Goal: Information Seeking & Learning: Check status

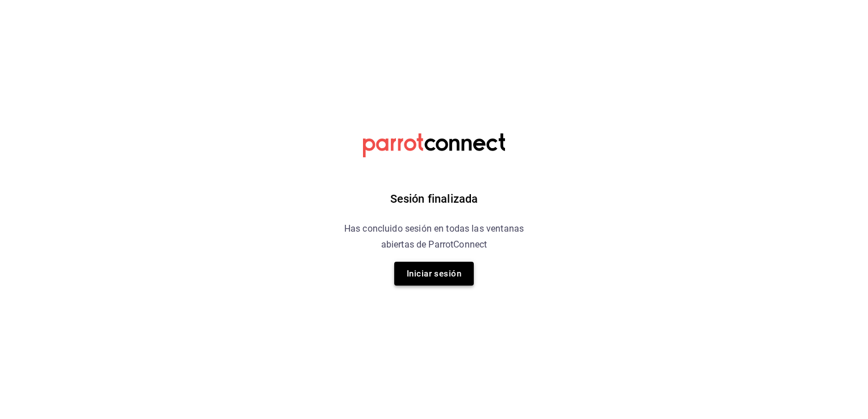
click at [440, 273] on button "Iniciar sesión" at bounding box center [434, 274] width 80 height 24
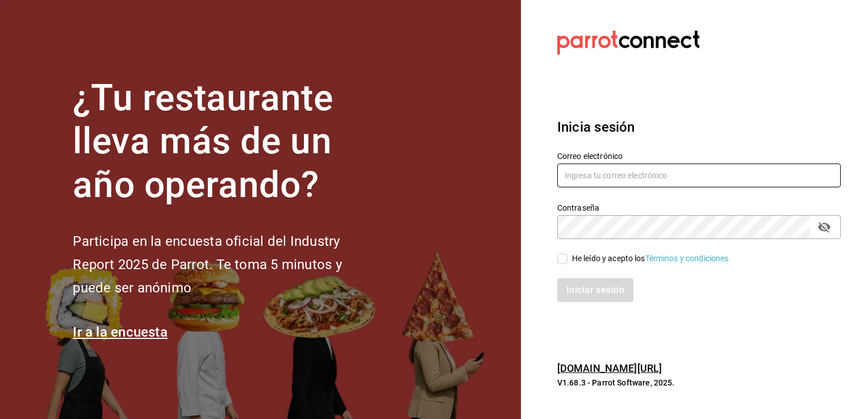
type input "[EMAIL_ADDRESS][PERSON_NAME][DOMAIN_NAME]"
click at [590, 180] on input "[EMAIL_ADDRESS][PERSON_NAME][DOMAIN_NAME]" at bounding box center [698, 176] width 283 height 24
click at [566, 262] on input "He leído y acepto los Términos y condiciones." at bounding box center [562, 259] width 10 height 10
checkbox input "true"
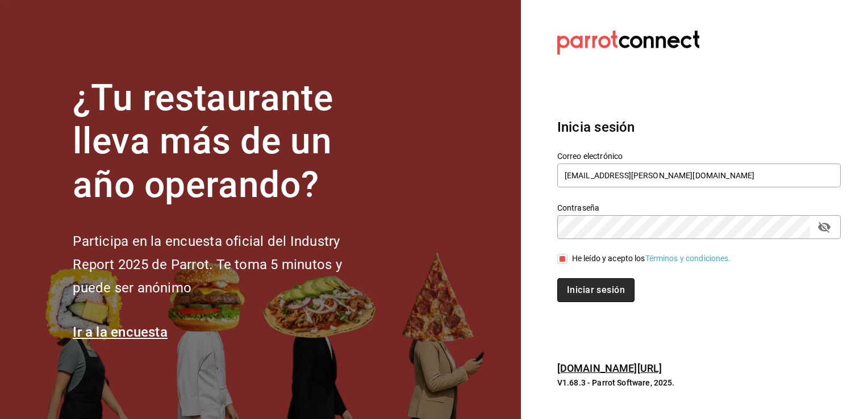
click at [568, 286] on button "Iniciar sesión" at bounding box center [595, 290] width 77 height 24
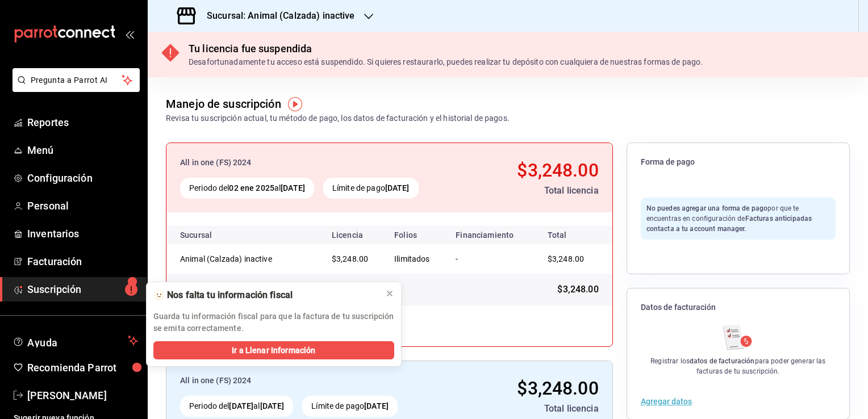
click at [352, 12] on h3 "Sucursal: Animal (Calzada) inactive" at bounding box center [276, 16] width 157 height 14
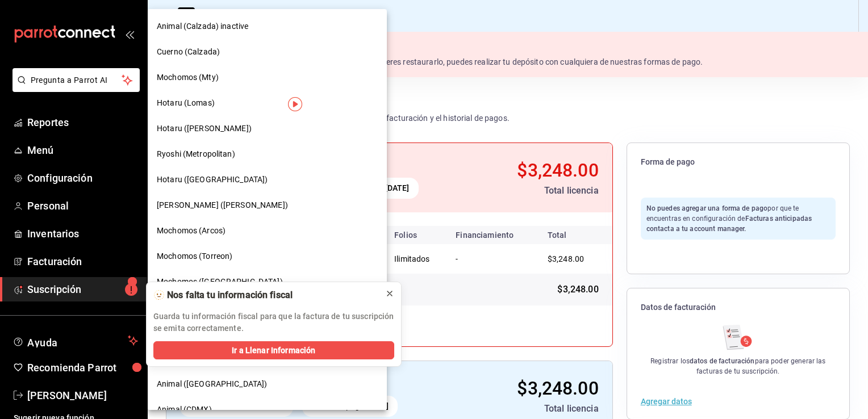
click at [393, 292] on icon at bounding box center [389, 293] width 9 height 9
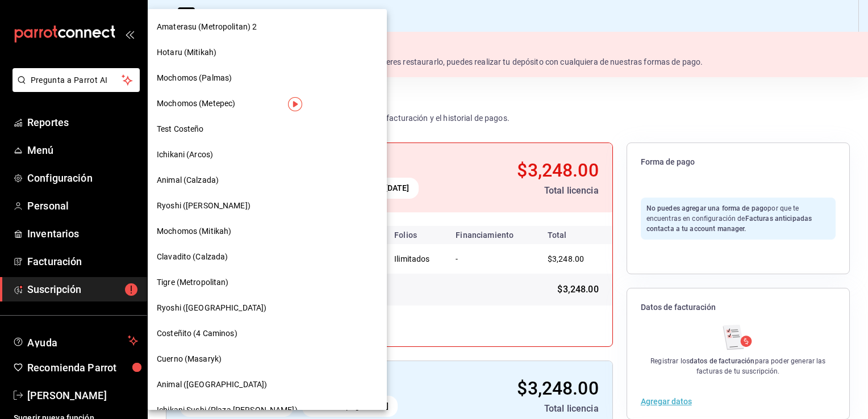
scroll to position [682, 0]
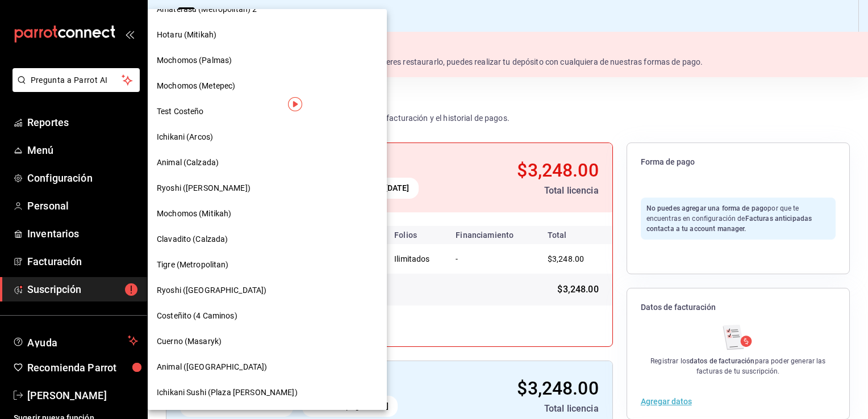
click at [198, 368] on span "Animal ([GEOGRAPHIC_DATA])" at bounding box center [212, 367] width 110 height 12
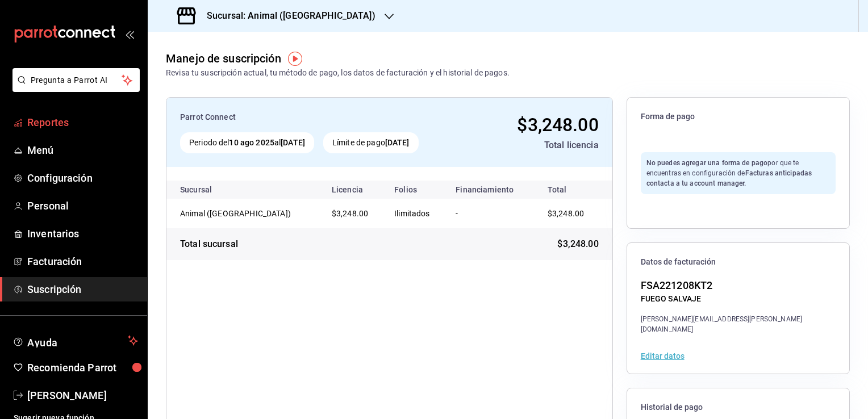
click at [57, 124] on span "Reportes" at bounding box center [82, 122] width 111 height 15
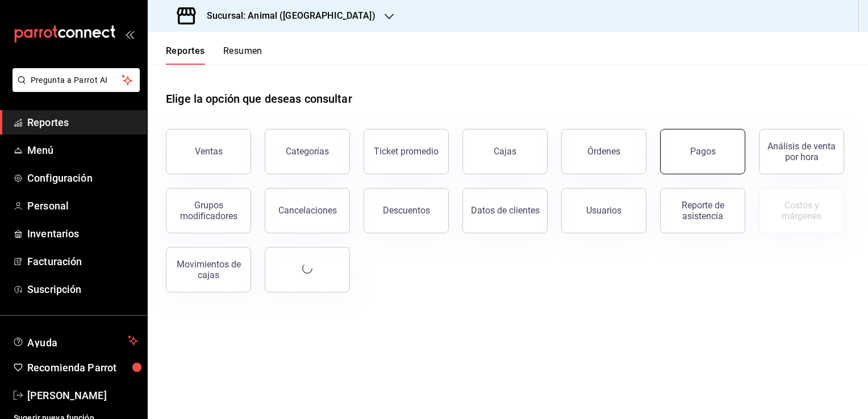
click at [707, 153] on div "Pagos" at bounding box center [703, 151] width 26 height 11
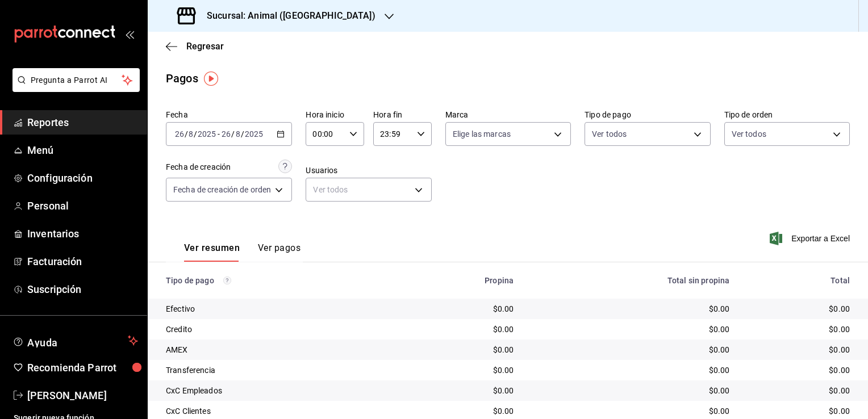
click at [281, 135] on icon "button" at bounding box center [281, 134] width 8 height 8
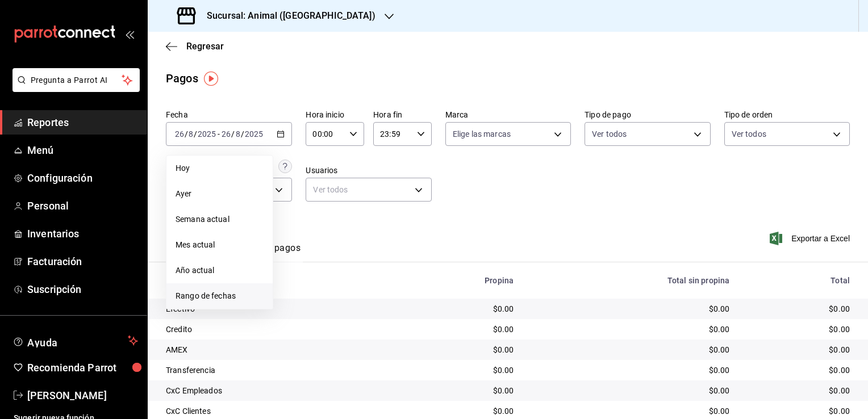
click at [212, 296] on span "Rango de fechas" at bounding box center [220, 296] width 88 height 12
click at [355, 285] on abbr "21" at bounding box center [356, 285] width 7 height 8
click at [295, 313] on button "25" at bounding box center [297, 309] width 20 height 20
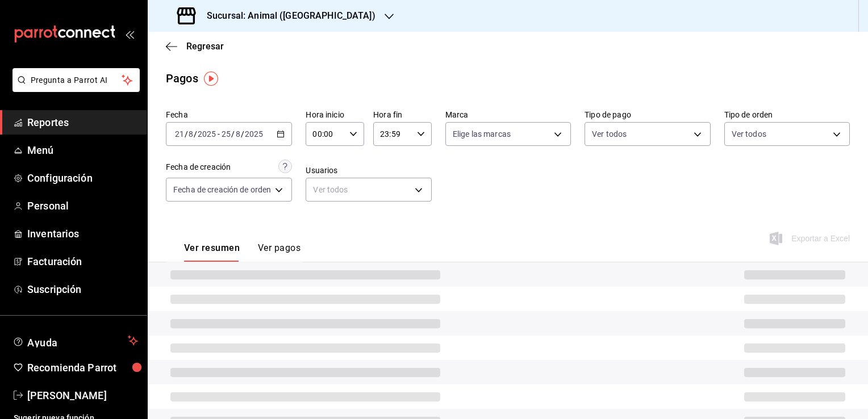
click at [351, 135] on icon "button" at bounding box center [353, 134] width 8 height 8
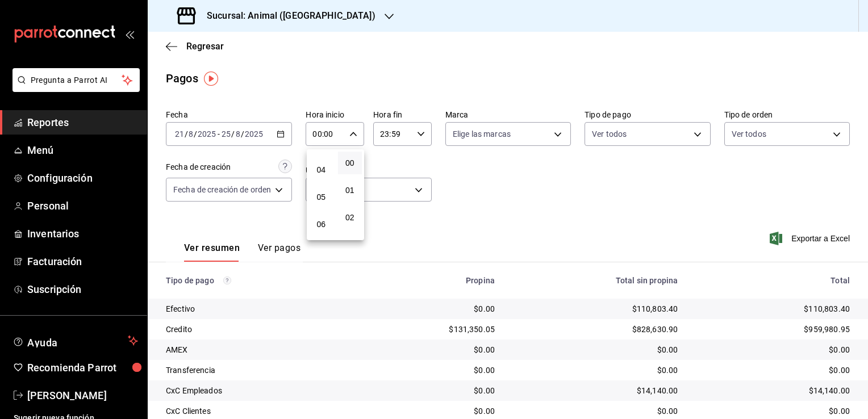
scroll to position [114, 0]
click at [323, 189] on span "05" at bounding box center [321, 185] width 11 height 9
type input "05:00"
click at [350, 165] on span "00" at bounding box center [350, 163] width 11 height 9
click at [420, 137] on div at bounding box center [434, 209] width 868 height 419
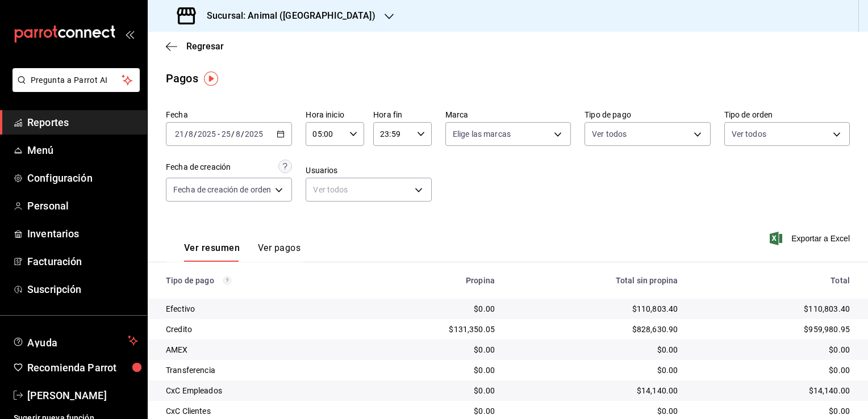
click at [420, 137] on icon "button" at bounding box center [421, 134] width 8 height 8
click at [383, 182] on span "05" at bounding box center [387, 179] width 11 height 9
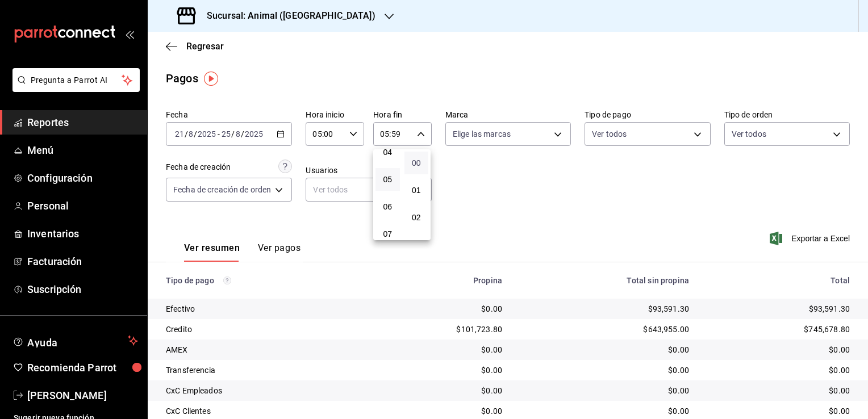
click at [416, 166] on span "00" at bounding box center [416, 163] width 11 height 9
type input "05:00"
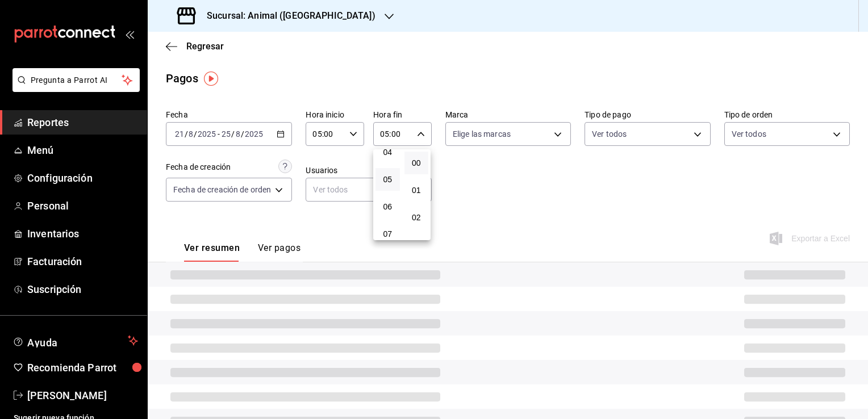
click at [504, 214] on div at bounding box center [434, 209] width 868 height 419
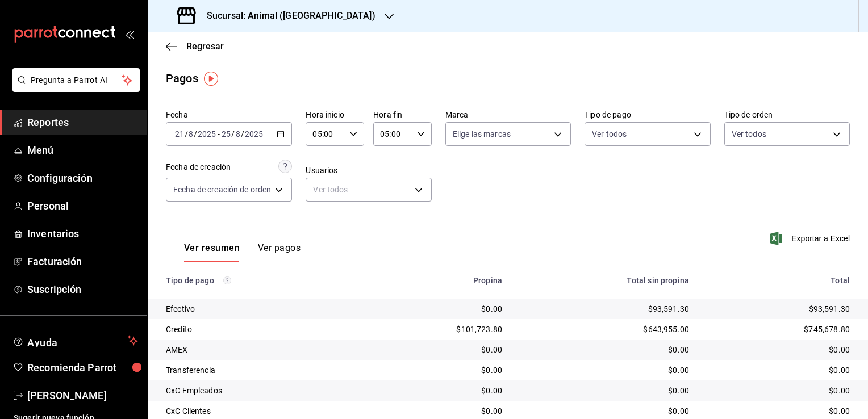
click at [281, 134] on icon "button" at bounding box center [281, 134] width 8 height 8
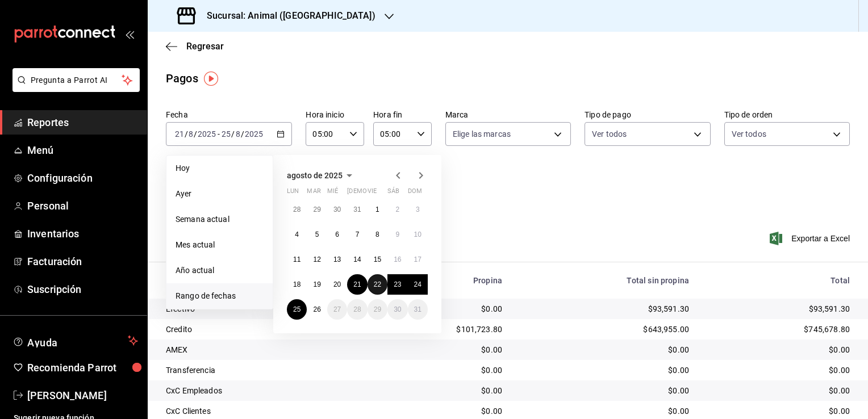
click at [375, 287] on abbr "22" at bounding box center [377, 285] width 7 height 8
click at [358, 283] on abbr "21" at bounding box center [356, 285] width 7 height 8
type input "00:00"
type input "23:59"
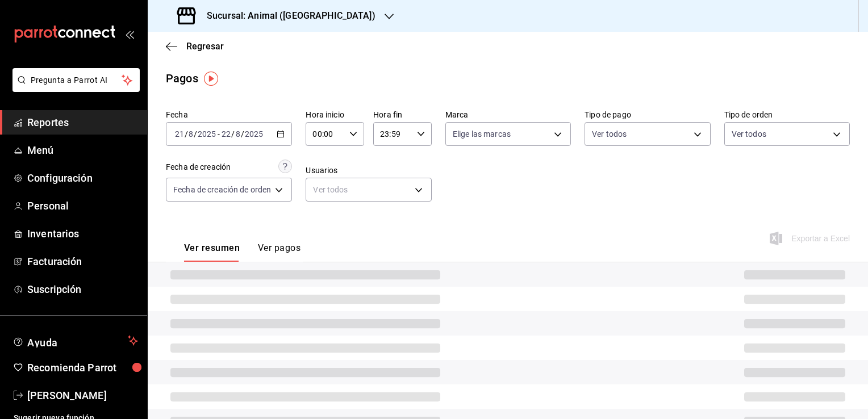
click at [278, 132] on \(Stroke\) "button" at bounding box center [280, 134] width 7 height 6
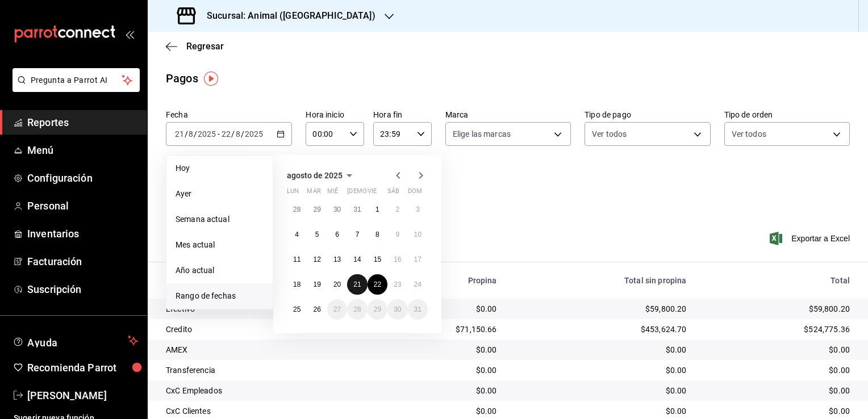
click at [357, 285] on abbr "21" at bounding box center [356, 285] width 7 height 8
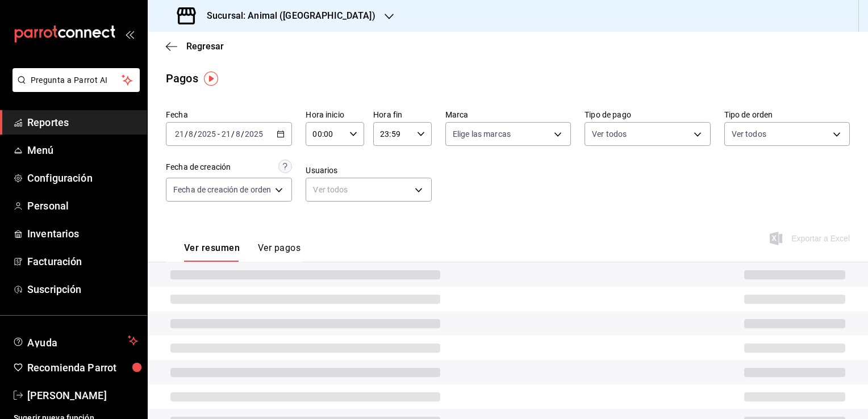
click at [353, 136] on \(Stroke\) "button" at bounding box center [353, 134] width 7 height 4
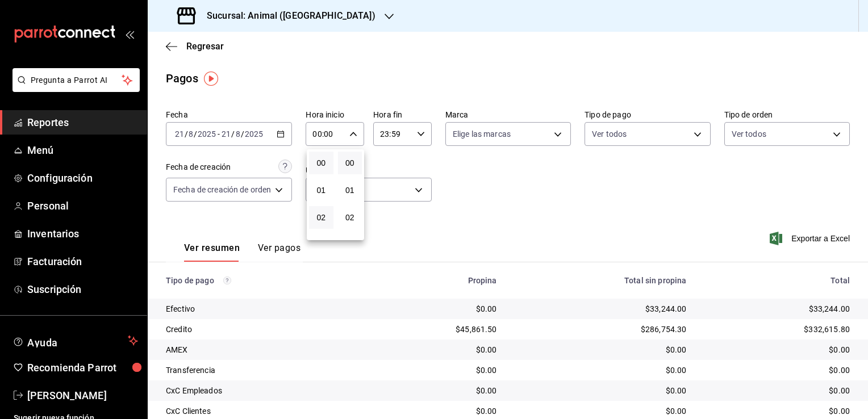
scroll to position [114, 0]
click at [326, 190] on span "05" at bounding box center [321, 185] width 11 height 9
type input "05:00"
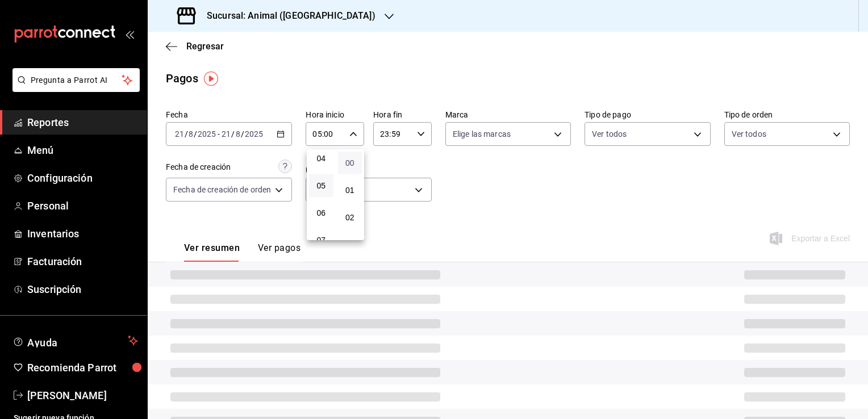
click at [348, 166] on span "00" at bounding box center [350, 163] width 11 height 9
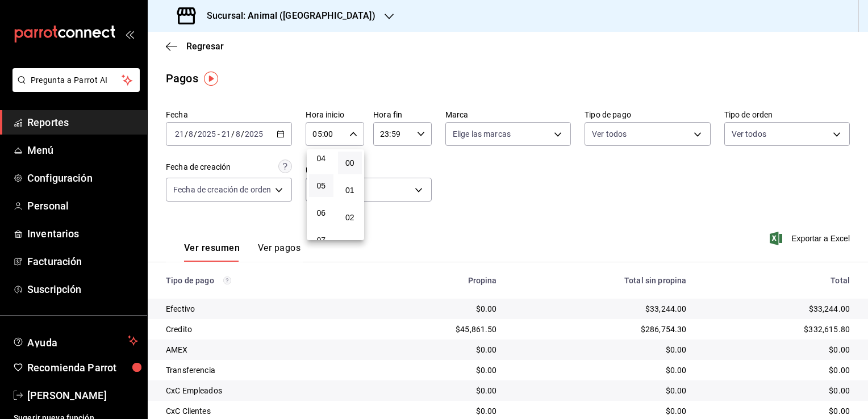
click at [281, 135] on div at bounding box center [434, 209] width 868 height 419
click at [281, 135] on icon "button" at bounding box center [281, 134] width 8 height 8
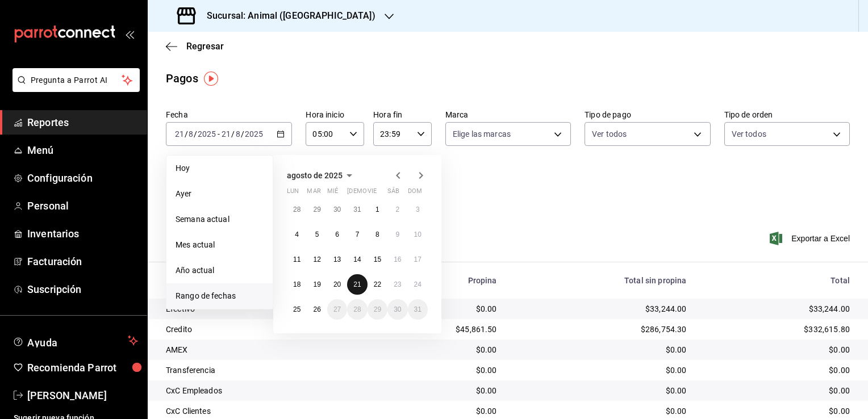
click at [359, 282] on abbr "21" at bounding box center [356, 285] width 7 height 8
click at [379, 286] on abbr "22" at bounding box center [377, 285] width 7 height 8
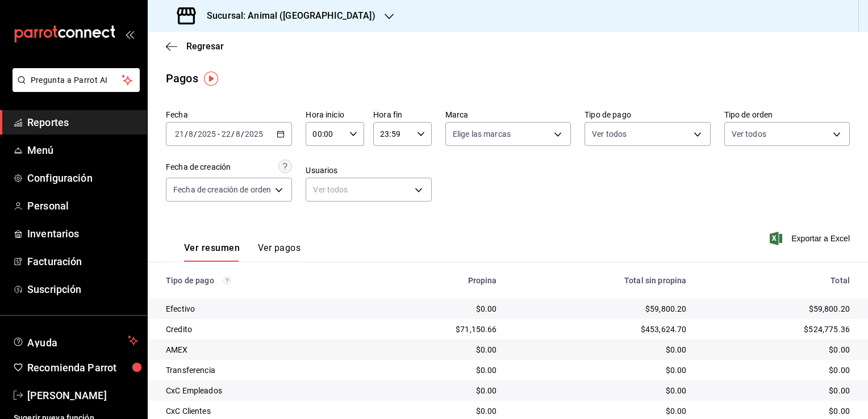
click at [357, 133] on icon "button" at bounding box center [353, 134] width 8 height 8
click at [323, 182] on button "05" at bounding box center [321, 185] width 24 height 23
type input "05:00"
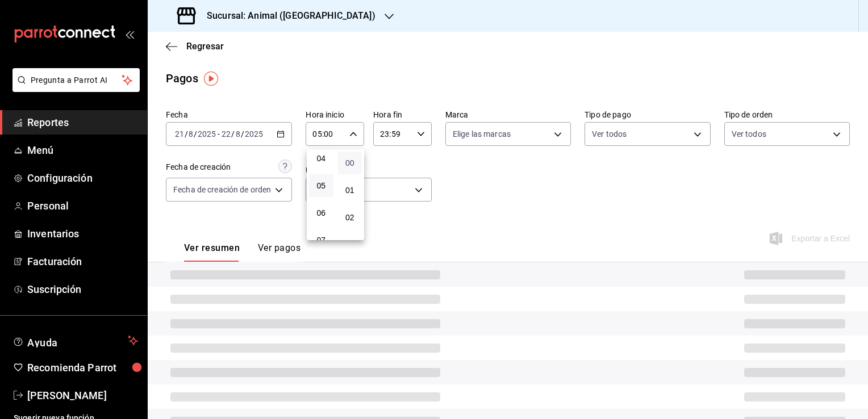
click at [355, 161] on span "00" at bounding box center [350, 163] width 11 height 9
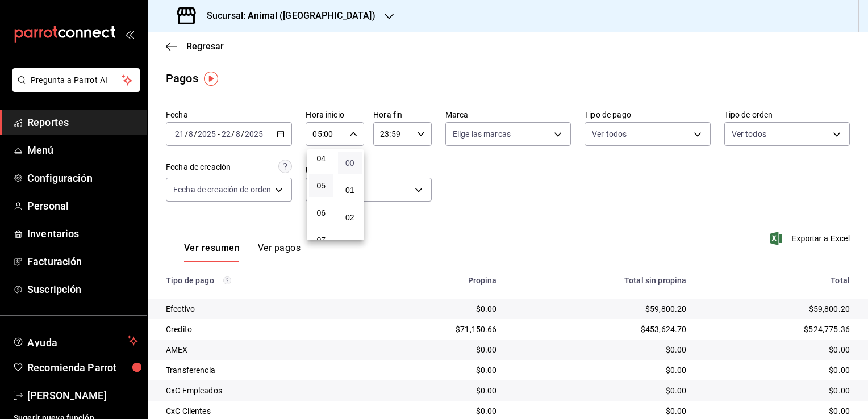
click at [354, 160] on span "00" at bounding box center [350, 163] width 11 height 9
click at [419, 131] on div at bounding box center [434, 209] width 868 height 419
click at [419, 135] on icon "button" at bounding box center [421, 134] width 8 height 8
click at [387, 184] on span "05" at bounding box center [387, 179] width 11 height 9
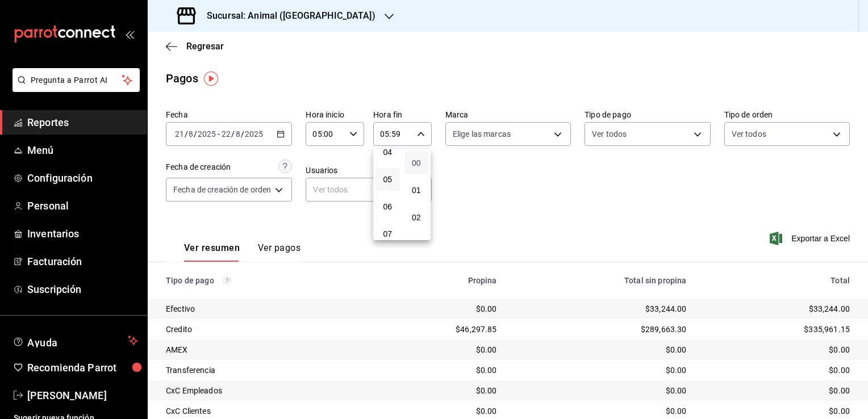
click at [418, 161] on span "00" at bounding box center [416, 163] width 11 height 9
type input "05:00"
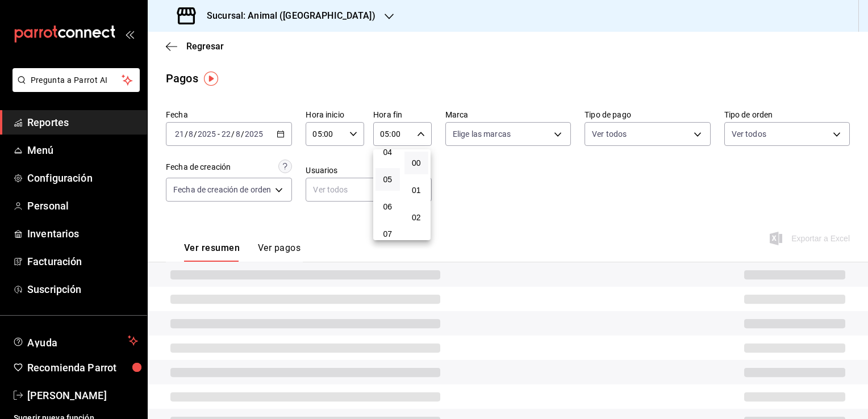
click at [514, 211] on div at bounding box center [434, 209] width 868 height 419
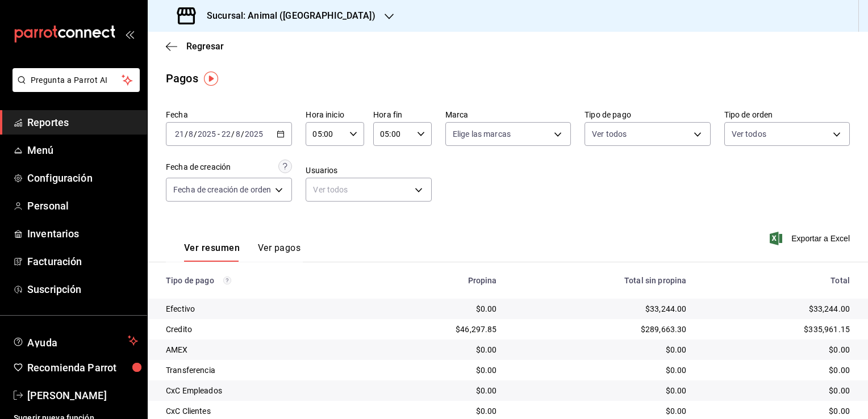
click at [283, 137] on \(Stroke\) "button" at bounding box center [280, 134] width 7 height 6
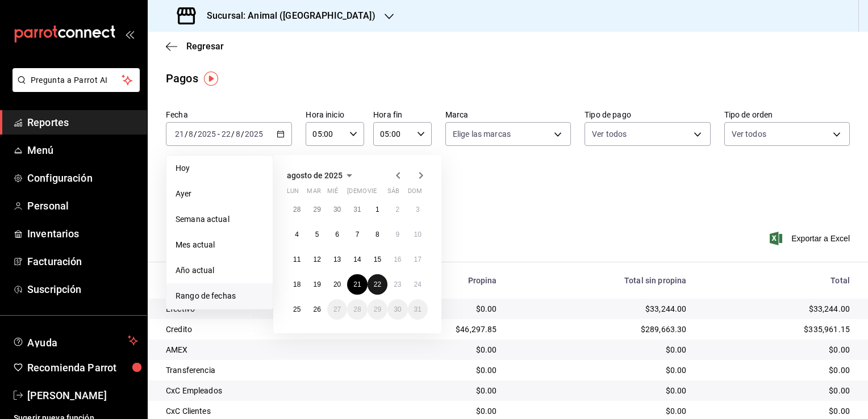
click at [373, 283] on button "22" at bounding box center [378, 284] width 20 height 20
click at [401, 285] on abbr "23" at bounding box center [397, 285] width 7 height 8
type input "00:00"
type input "23:59"
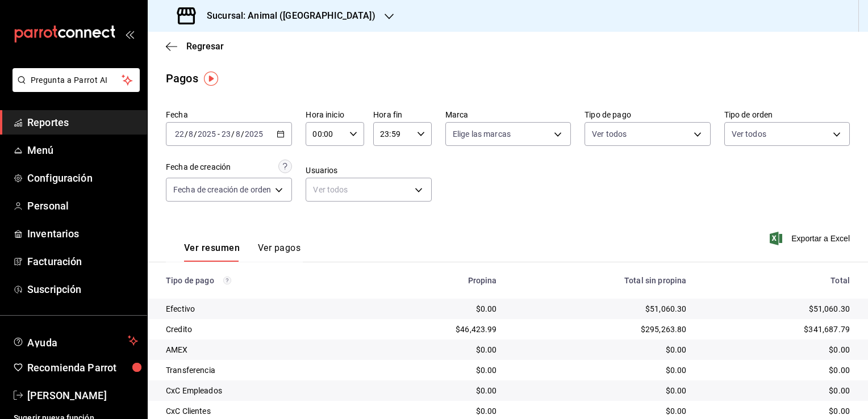
click at [354, 135] on icon "button" at bounding box center [353, 134] width 8 height 8
click at [322, 190] on span "05" at bounding box center [321, 185] width 11 height 9
type input "05:00"
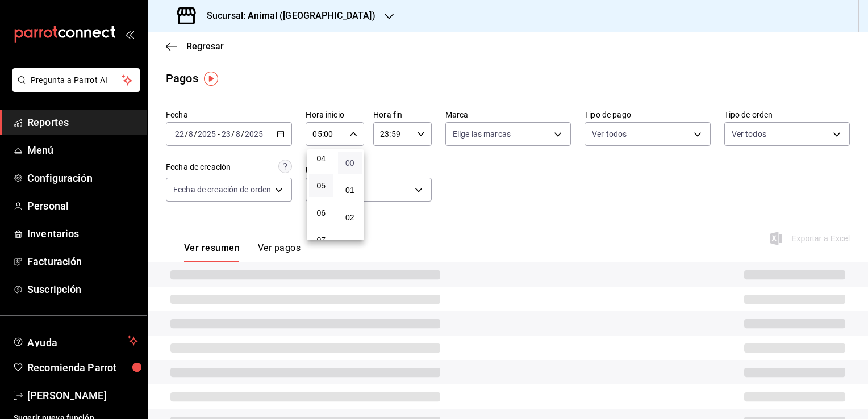
click at [351, 167] on span "00" at bounding box center [350, 163] width 11 height 9
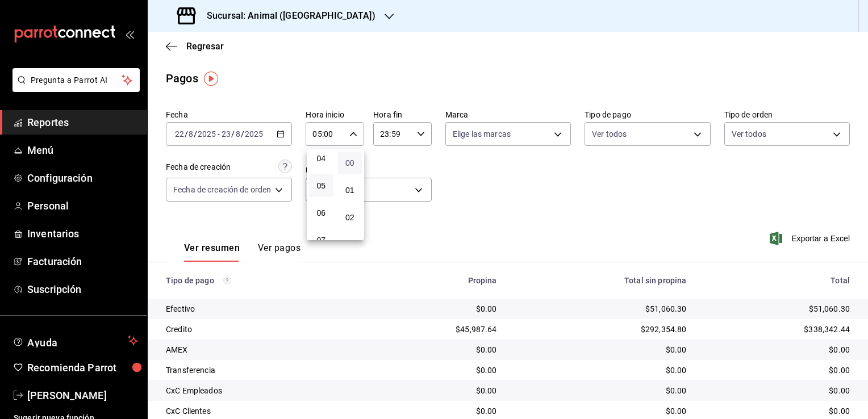
click at [352, 165] on span "00" at bounding box center [350, 163] width 11 height 9
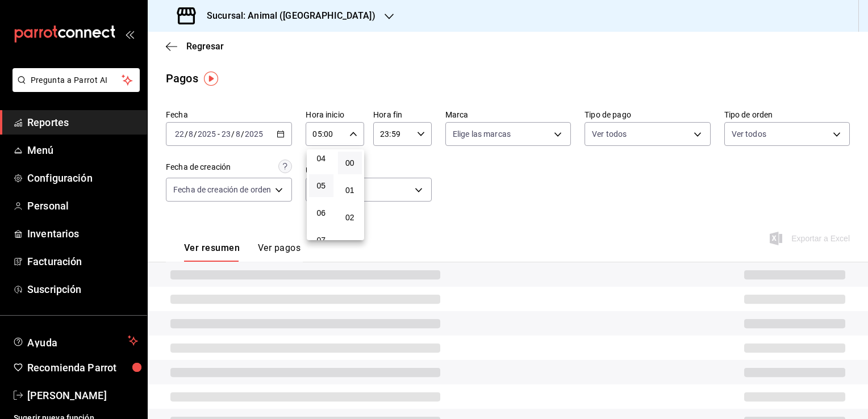
click at [418, 139] on div at bounding box center [434, 209] width 868 height 419
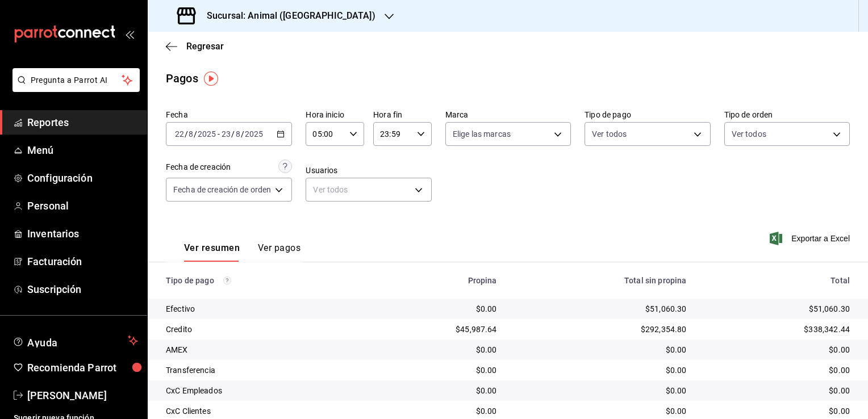
click at [420, 136] on icon "button" at bounding box center [421, 134] width 8 height 8
click at [389, 180] on span "05" at bounding box center [387, 179] width 11 height 9
click at [414, 163] on span "00" at bounding box center [416, 163] width 11 height 9
type input "05:00"
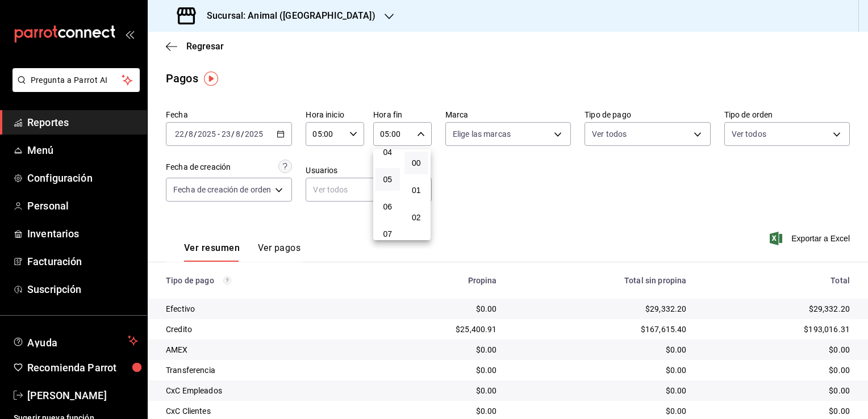
click at [553, 220] on div at bounding box center [434, 209] width 868 height 419
click at [417, 133] on icon "button" at bounding box center [421, 134] width 8 height 8
click at [415, 165] on span "00" at bounding box center [416, 163] width 11 height 9
click at [533, 215] on div at bounding box center [434, 209] width 868 height 419
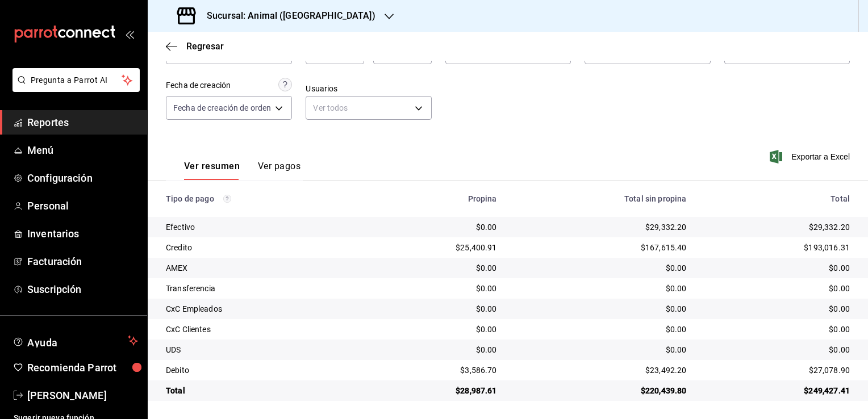
scroll to position [0, 0]
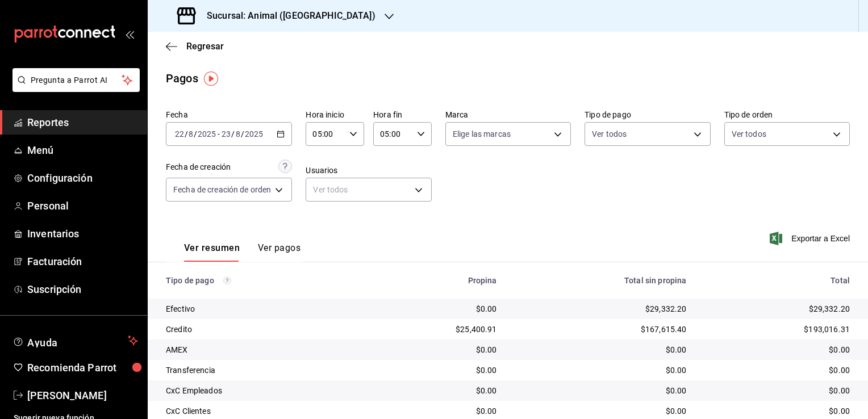
click at [278, 140] on div "[DATE] [DATE] - [DATE] [DATE]" at bounding box center [229, 134] width 126 height 24
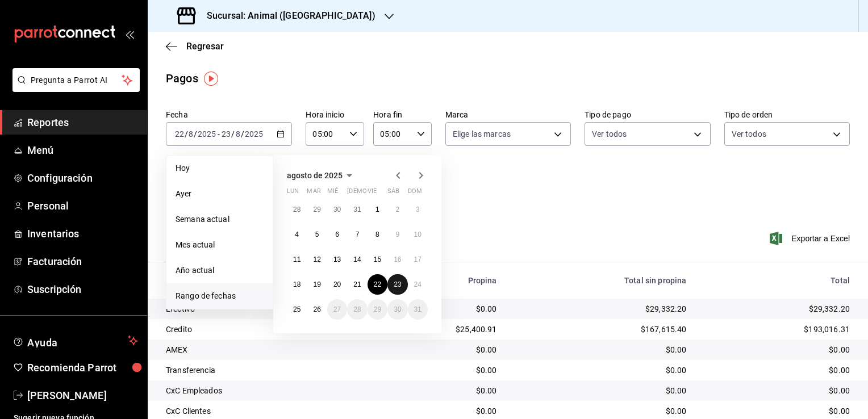
click at [401, 285] on abbr "23" at bounding box center [397, 285] width 7 height 8
click at [417, 284] on abbr "24" at bounding box center [417, 285] width 7 height 8
type input "00:00"
type input "23:59"
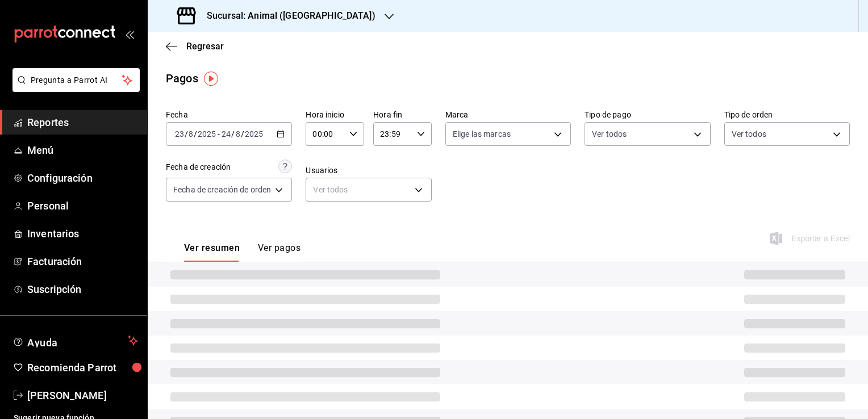
click at [348, 127] on div "00:00 Hora inicio" at bounding box center [335, 134] width 59 height 24
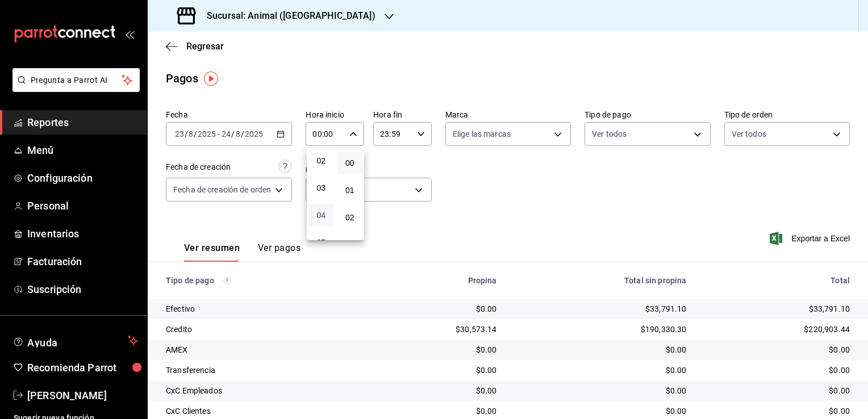
scroll to position [114, 0]
click at [320, 190] on span "05" at bounding box center [321, 185] width 11 height 9
type input "05:00"
click at [351, 166] on span "00" at bounding box center [350, 163] width 11 height 9
click at [418, 139] on div at bounding box center [434, 209] width 868 height 419
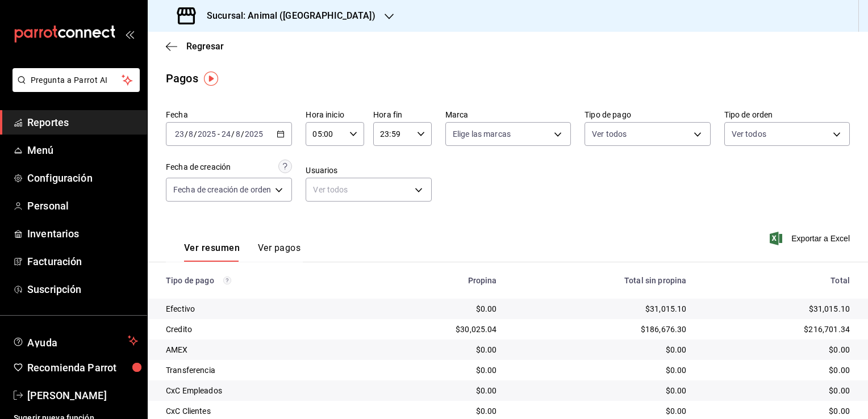
click at [419, 136] on icon "button" at bounding box center [421, 134] width 8 height 8
click at [384, 180] on span "05" at bounding box center [387, 179] width 11 height 9
click at [414, 166] on span "00" at bounding box center [416, 163] width 11 height 9
type input "05:00"
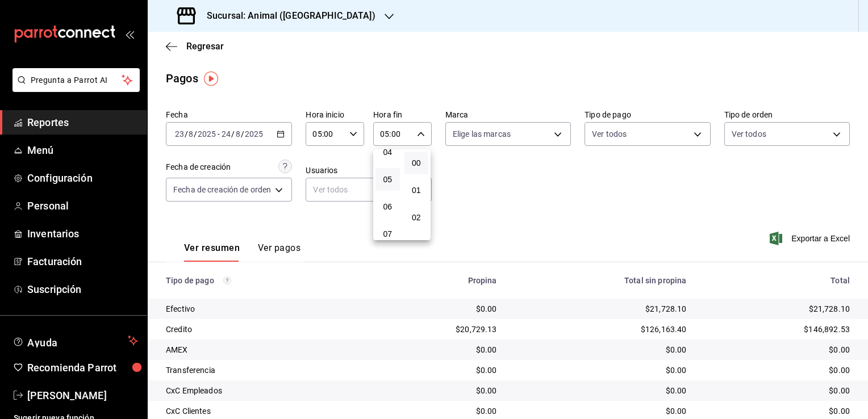
click at [518, 197] on div at bounding box center [434, 209] width 868 height 419
click at [282, 132] on icon "button" at bounding box center [281, 134] width 8 height 8
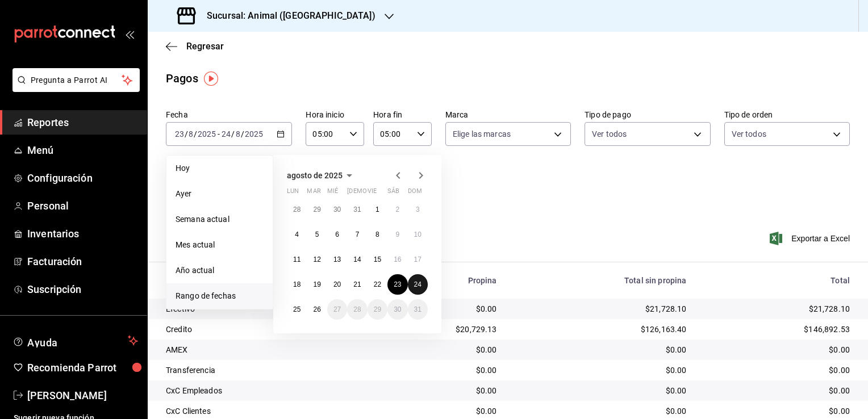
click at [418, 281] on abbr "24" at bounding box center [417, 285] width 7 height 8
click at [298, 310] on abbr "25" at bounding box center [296, 310] width 7 height 8
type input "00:00"
type input "23:59"
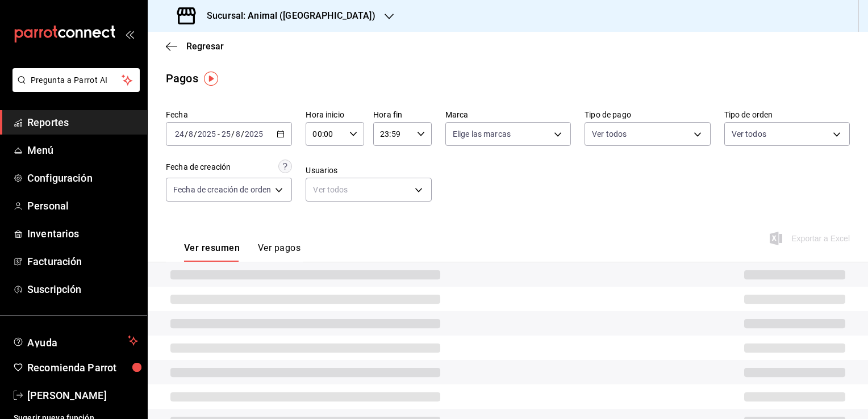
click at [355, 135] on icon "button" at bounding box center [353, 134] width 8 height 8
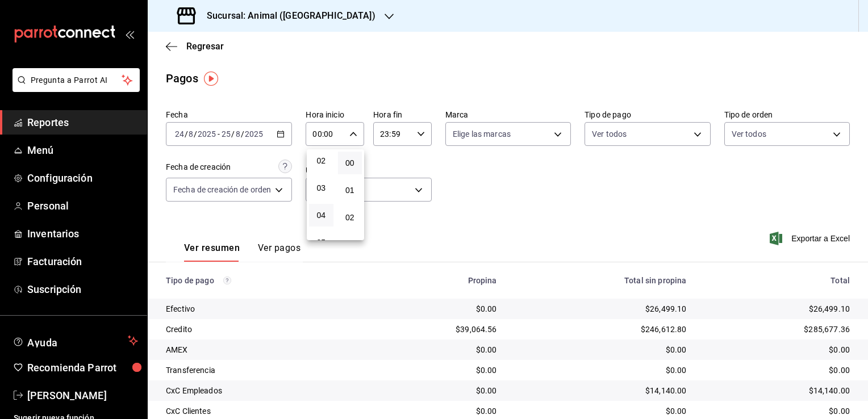
scroll to position [114, 0]
click at [324, 190] on span "05" at bounding box center [321, 185] width 11 height 9
type input "05:00"
click at [354, 164] on span "00" at bounding box center [350, 163] width 11 height 9
click at [420, 135] on div at bounding box center [434, 209] width 868 height 419
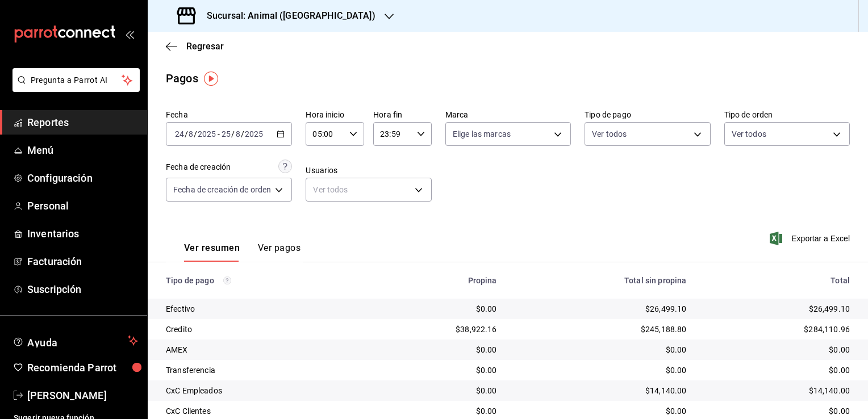
click at [419, 135] on \(Stroke\) "button" at bounding box center [421, 134] width 7 height 4
click at [386, 184] on span "05" at bounding box center [387, 179] width 11 height 9
click at [416, 162] on span "00" at bounding box center [416, 163] width 11 height 9
type input "05:00"
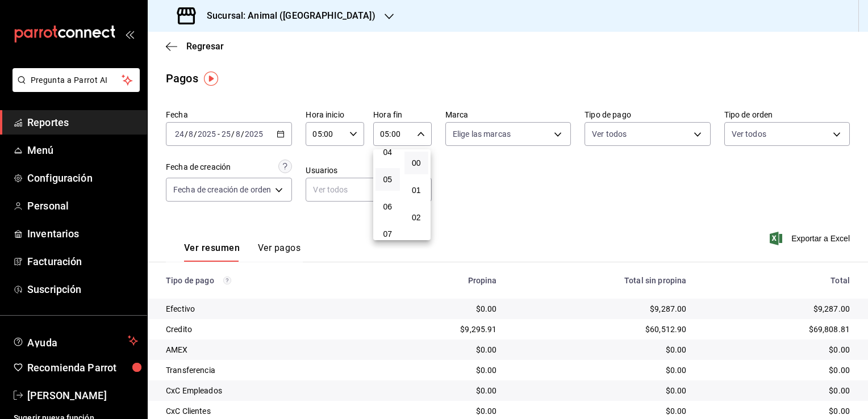
click at [478, 199] on div at bounding box center [434, 209] width 868 height 419
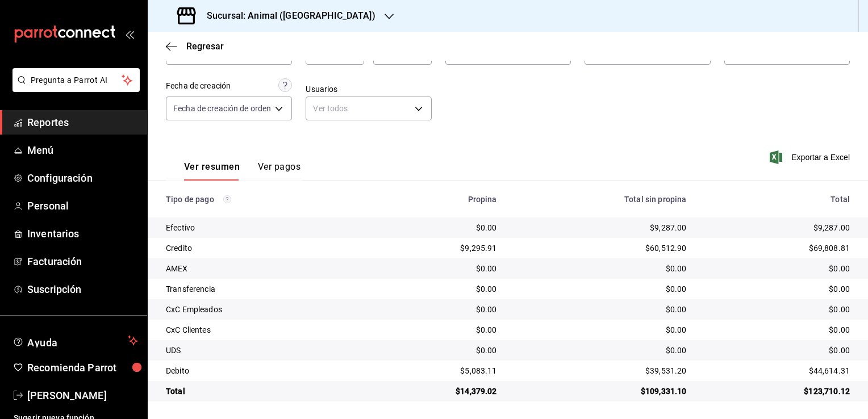
scroll to position [82, 0]
